Goal: Complete application form

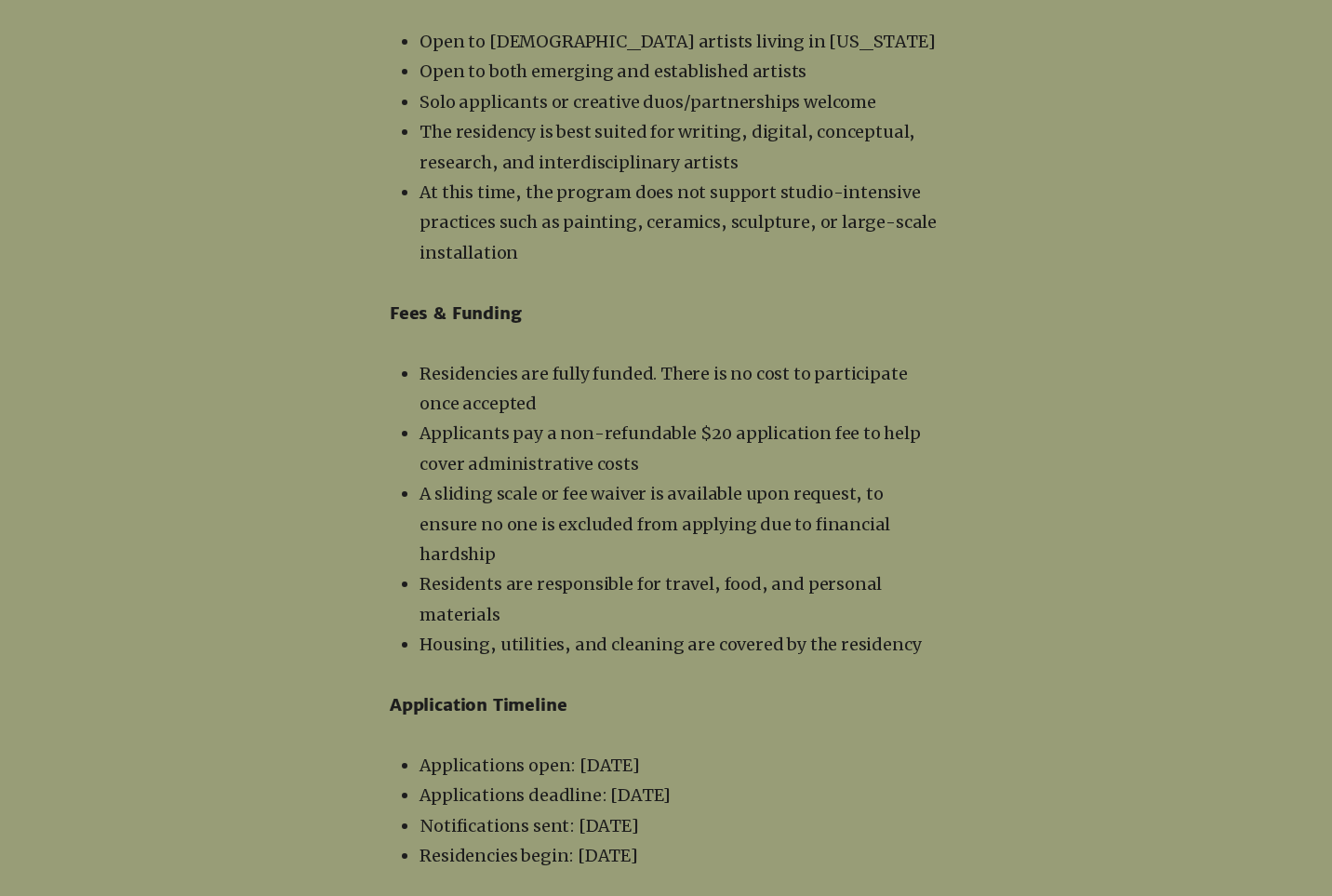
scroll to position [2965, 0]
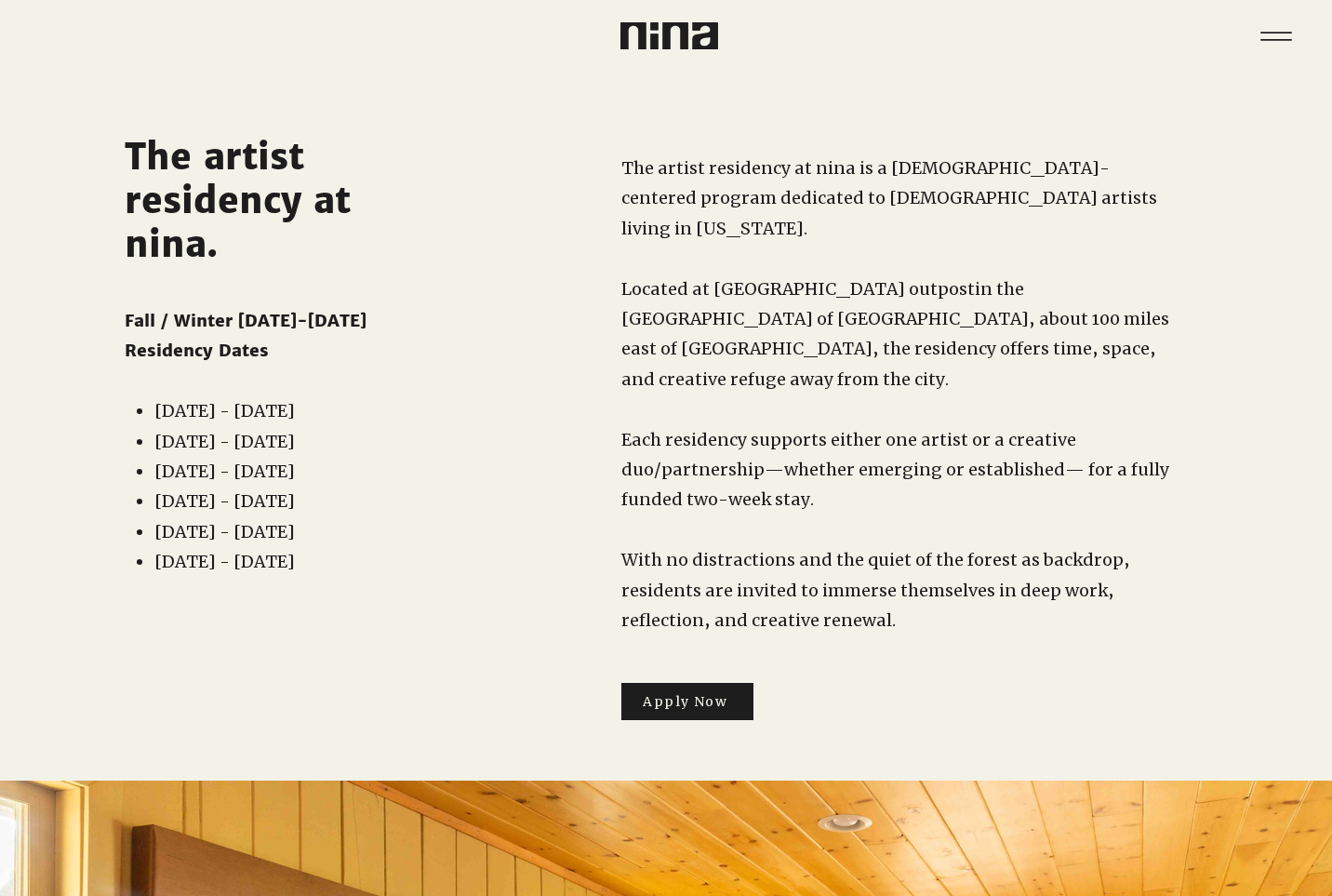
scroll to position [0, 1]
click at [1073, 31] on icon "Menu" at bounding box center [1275, 36] width 65 height 65
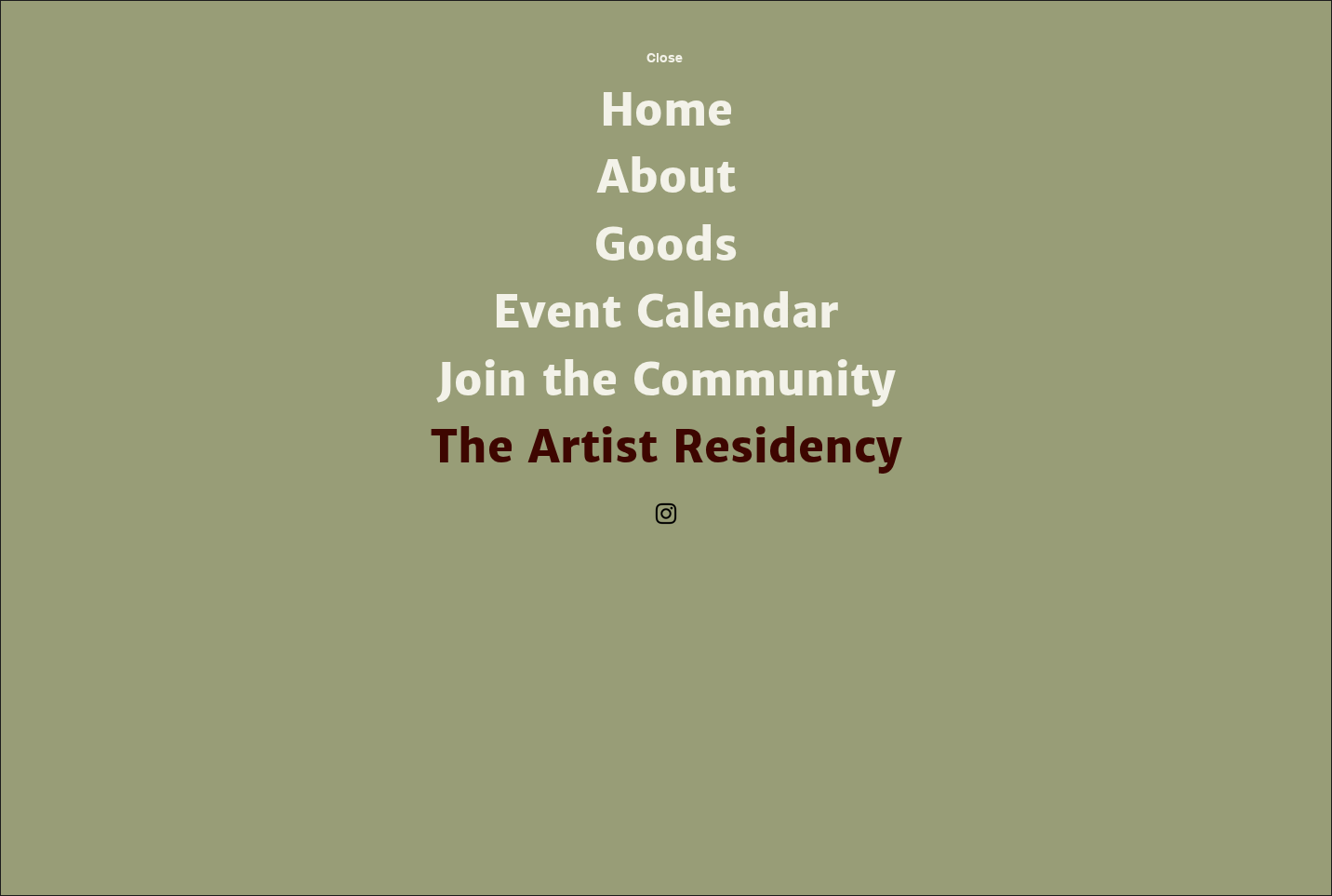
click at [679, 118] on link "Home" at bounding box center [666, 110] width 486 height 67
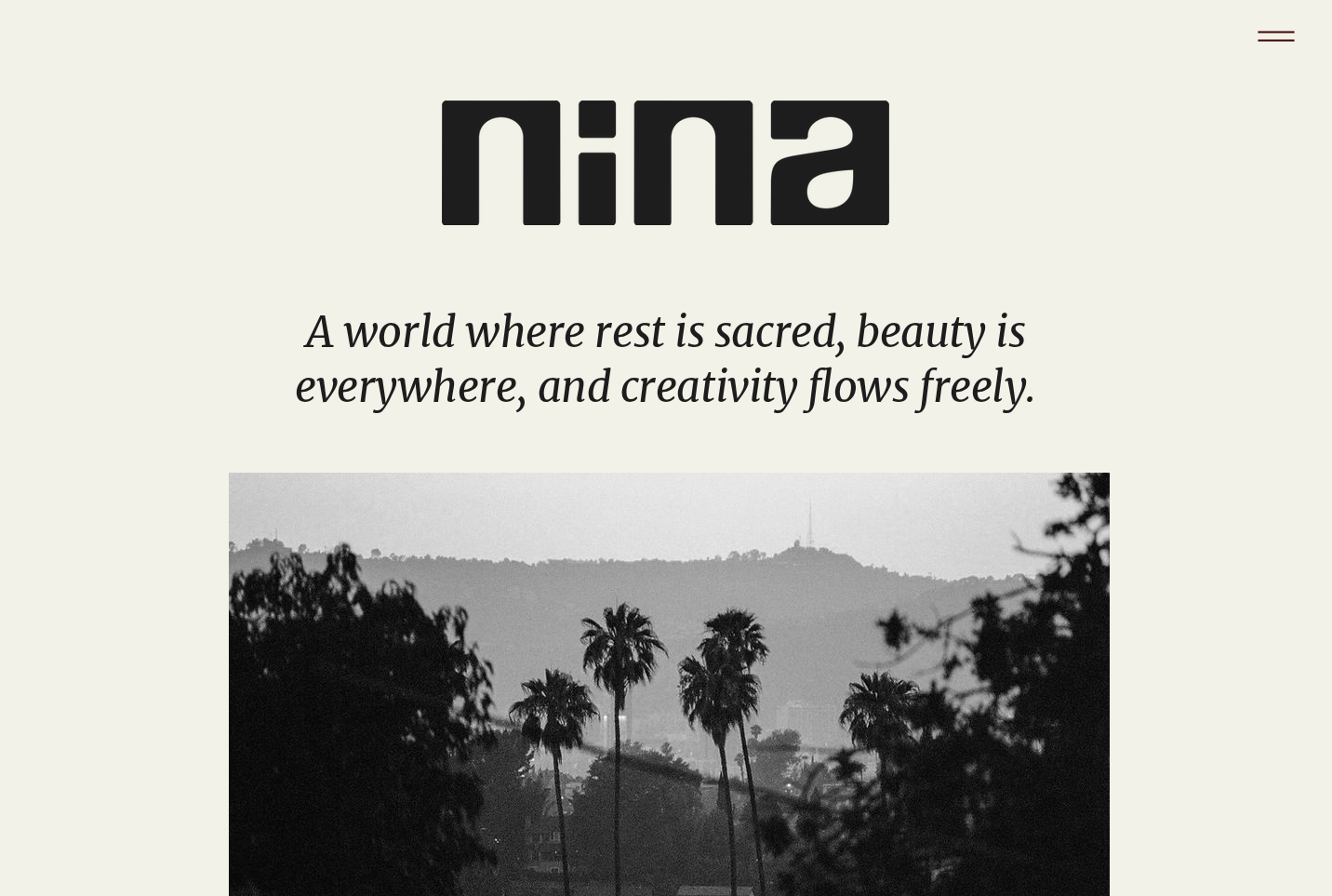
click at [1267, 55] on icon "Menu" at bounding box center [1276, 36] width 65 height 65
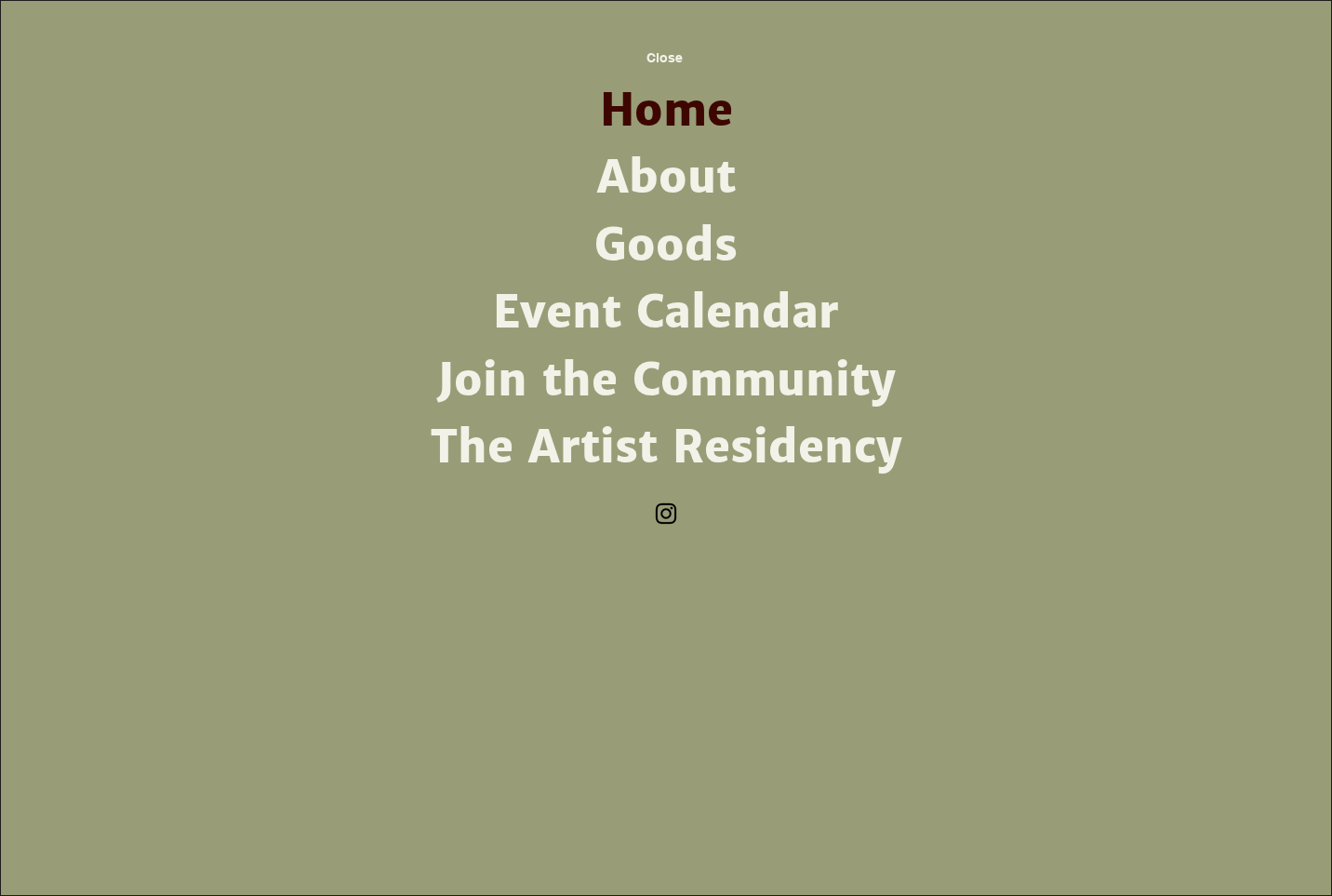
click at [654, 507] on img "Instagram" at bounding box center [666, 514] width 28 height 28
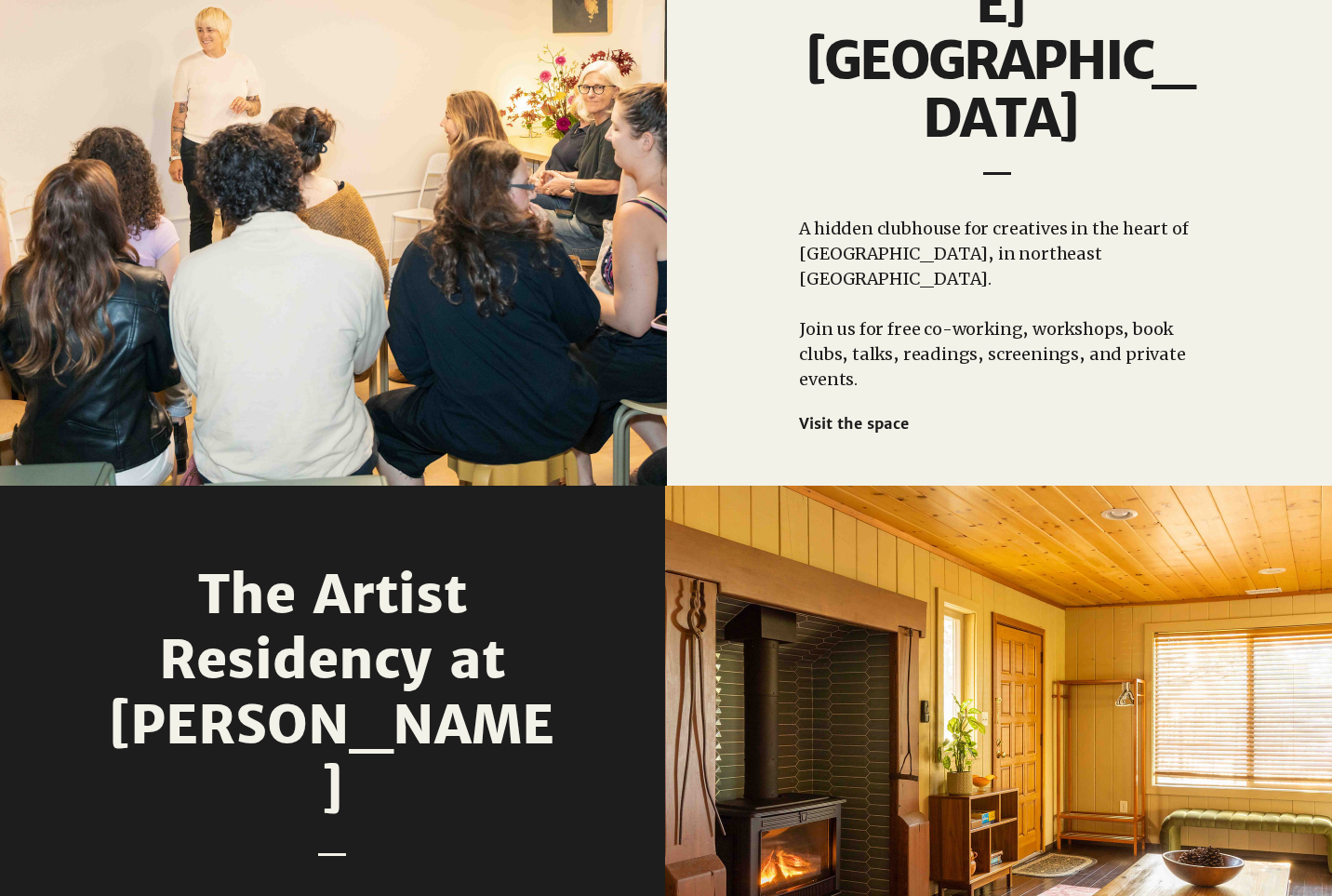
scroll to position [1843, 0]
